Goal: Task Accomplishment & Management: Manage account settings

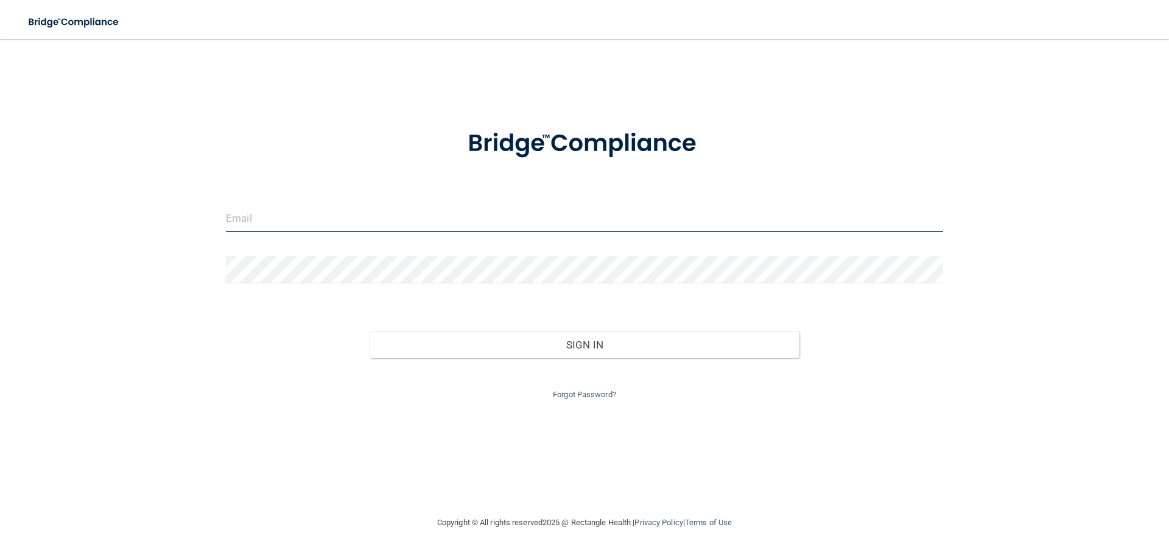
click at [370, 229] on input "email" at bounding box center [584, 218] width 717 height 27
click at [163, 389] on div "Invalid email/password. You don't have permission to access that page. Sign In …" at bounding box center [584, 277] width 1120 height 452
click at [384, 222] on input "email" at bounding box center [584, 218] width 717 height 27
type input "shea@hollidayortho.com"
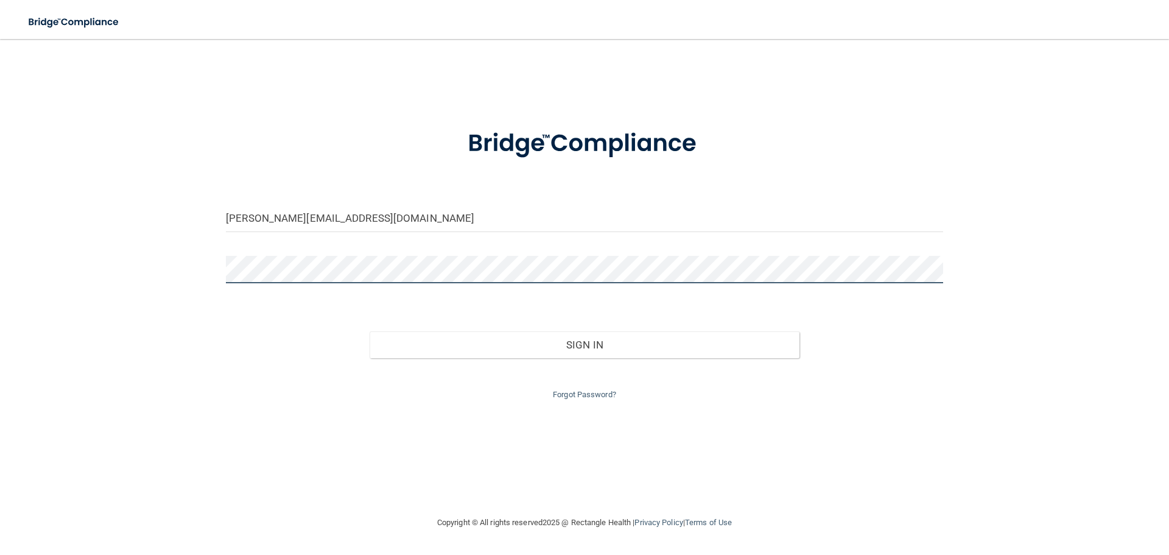
click at [370, 331] on button "Sign In" at bounding box center [585, 344] width 431 height 27
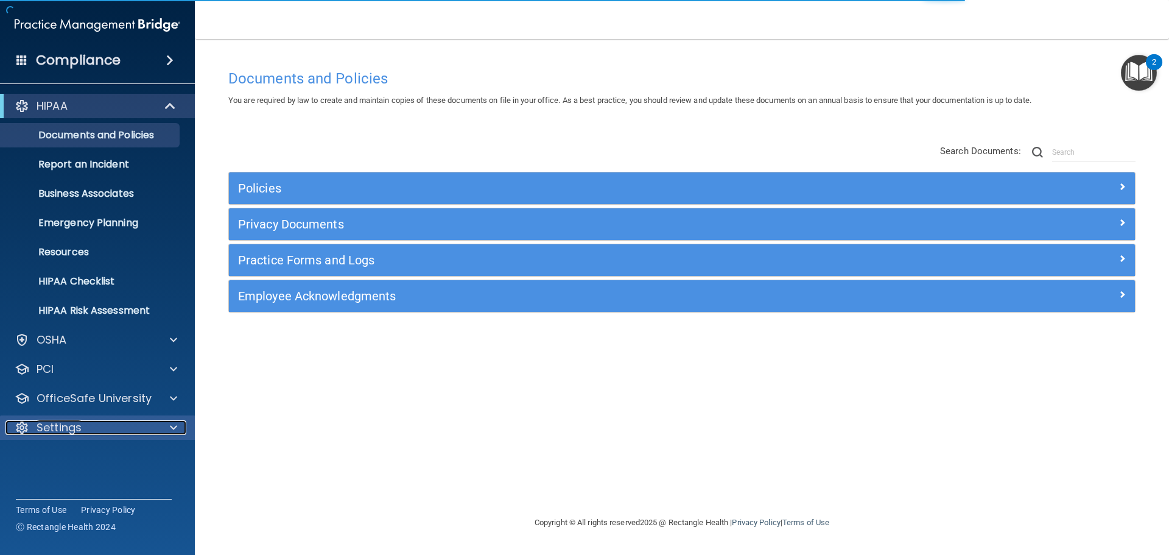
click at [168, 424] on div at bounding box center [171, 427] width 30 height 15
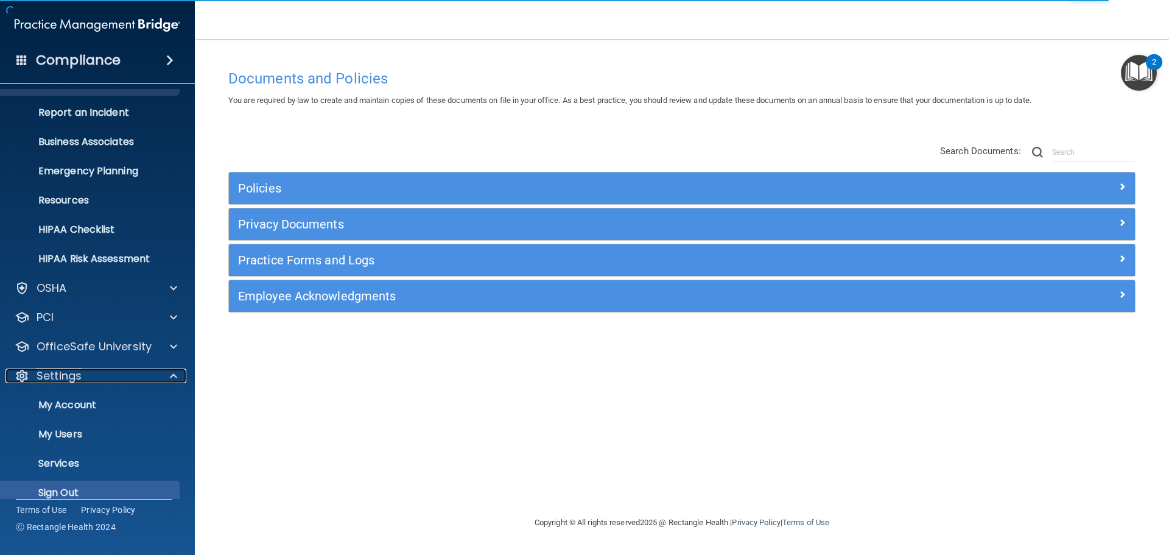
scroll to position [68, 0]
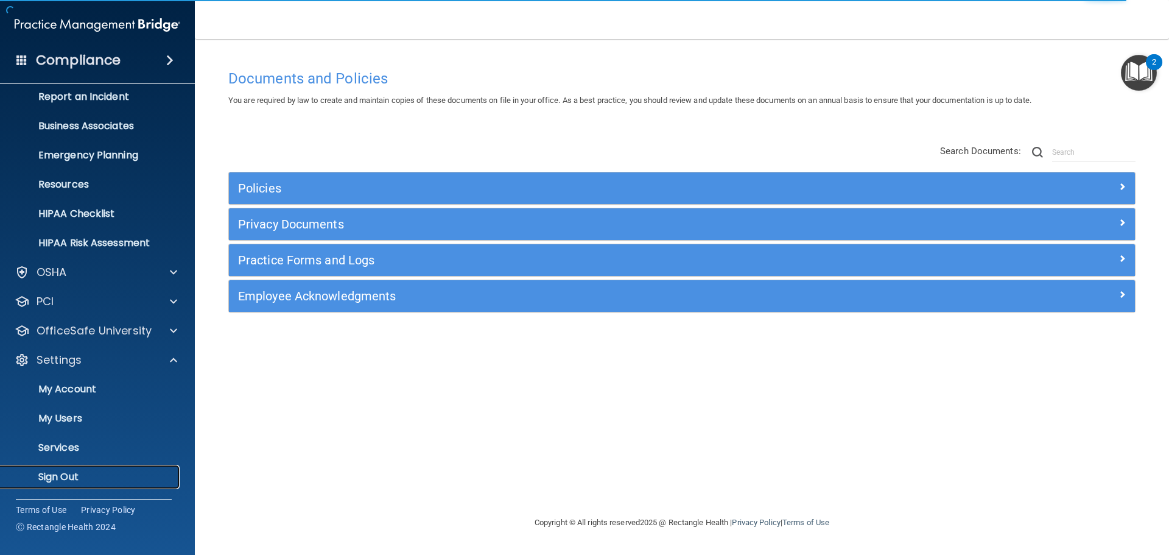
click at [69, 478] on p "Sign Out" at bounding box center [91, 477] width 166 height 12
